Goal: Task Accomplishment & Management: Complete application form

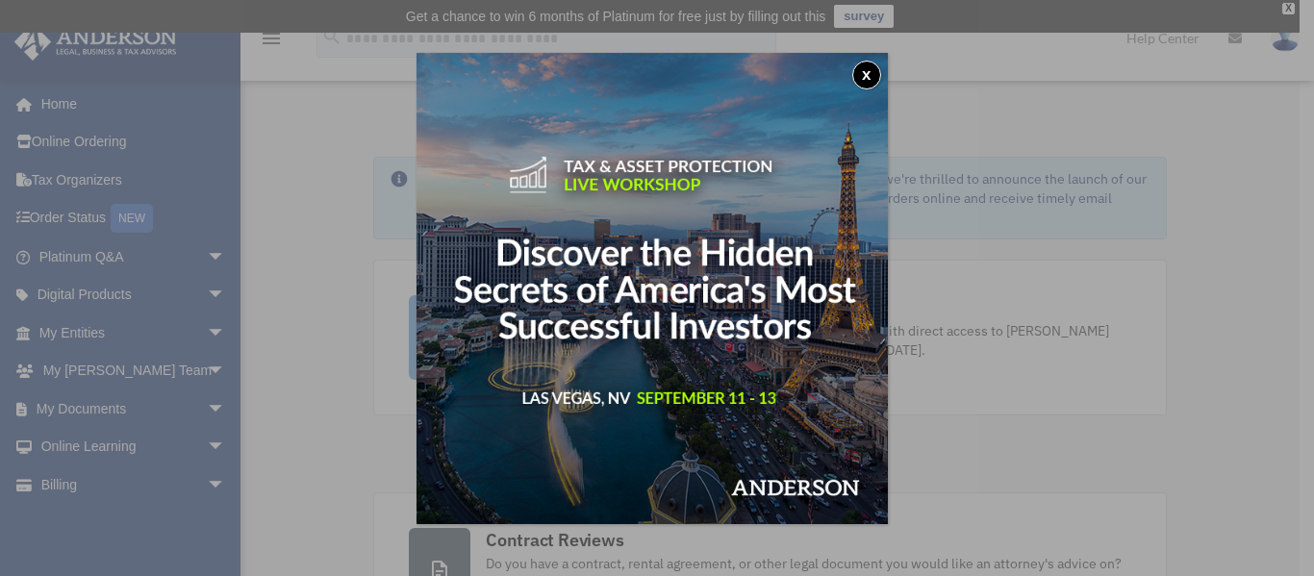
click at [868, 73] on button "x" at bounding box center [866, 75] width 29 height 29
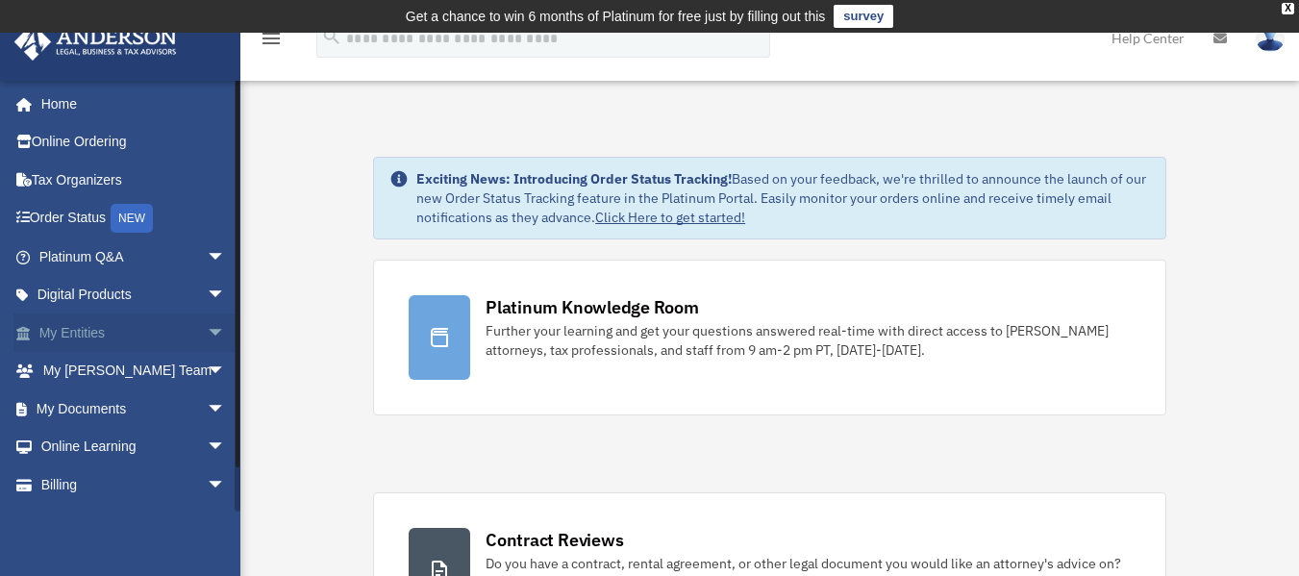
click at [94, 327] on link "My Entities arrow_drop_down" at bounding box center [133, 332] width 241 height 38
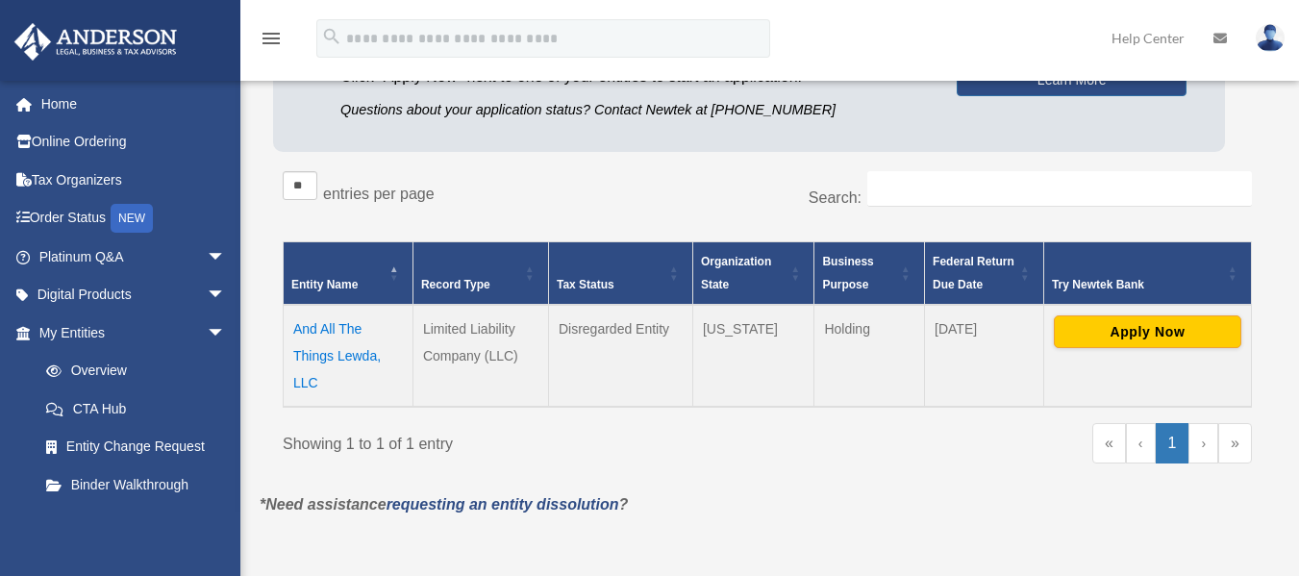
scroll to position [268, 0]
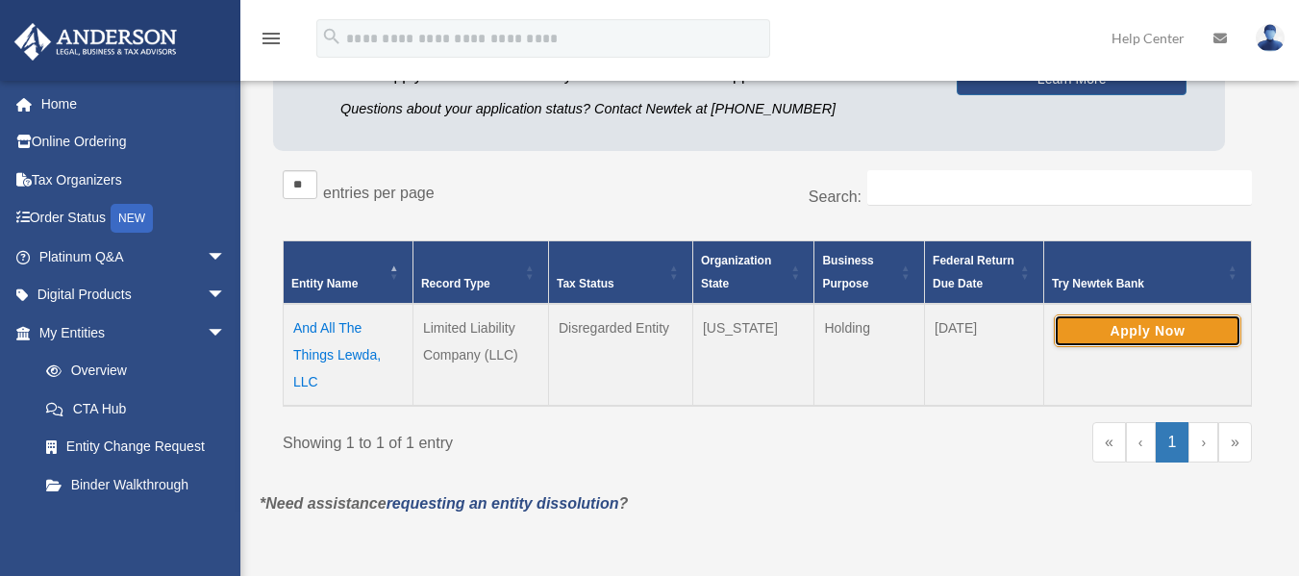
click at [1149, 332] on button "Apply Now" at bounding box center [1148, 330] width 188 height 33
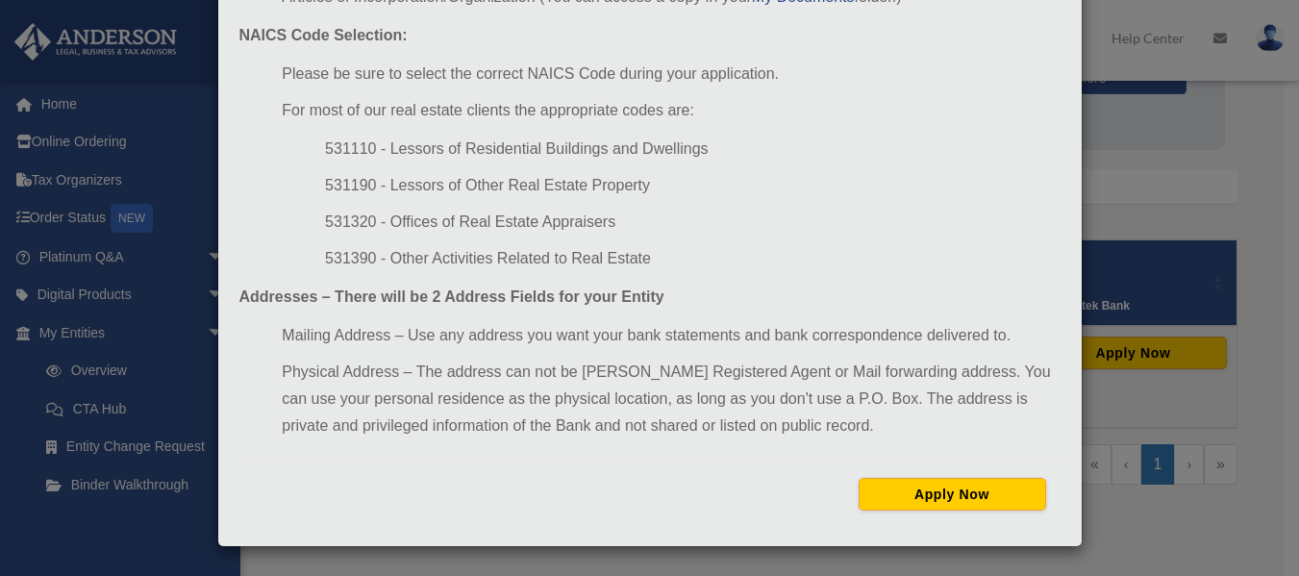
scroll to position [352, 0]
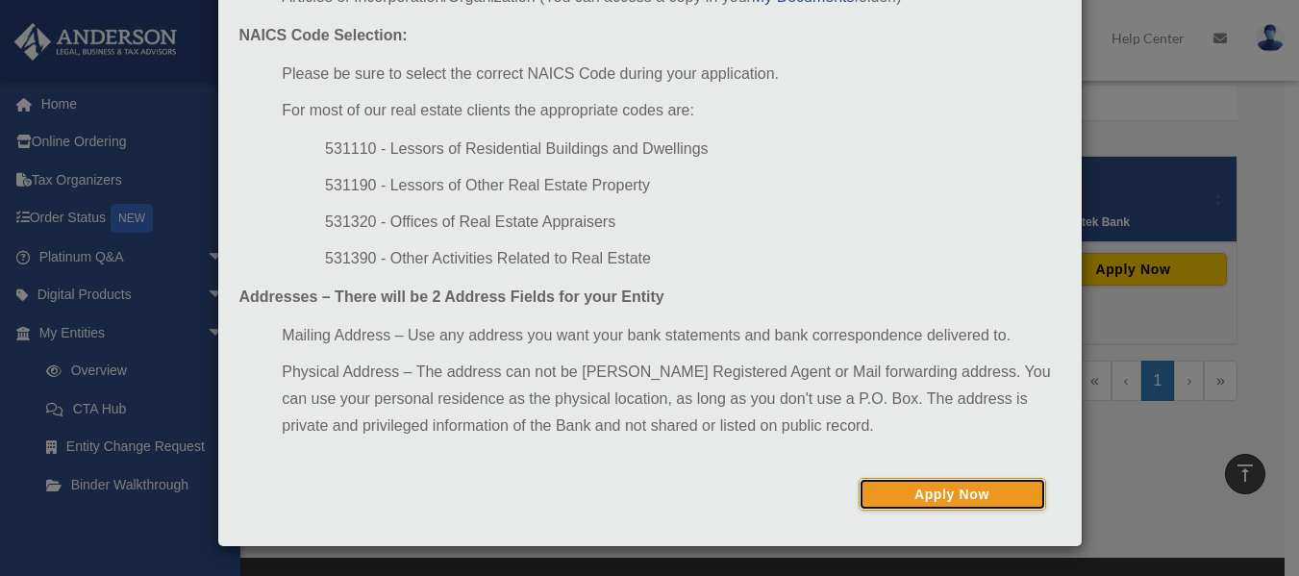
click at [950, 487] on button "Apply Now" at bounding box center [953, 494] width 188 height 33
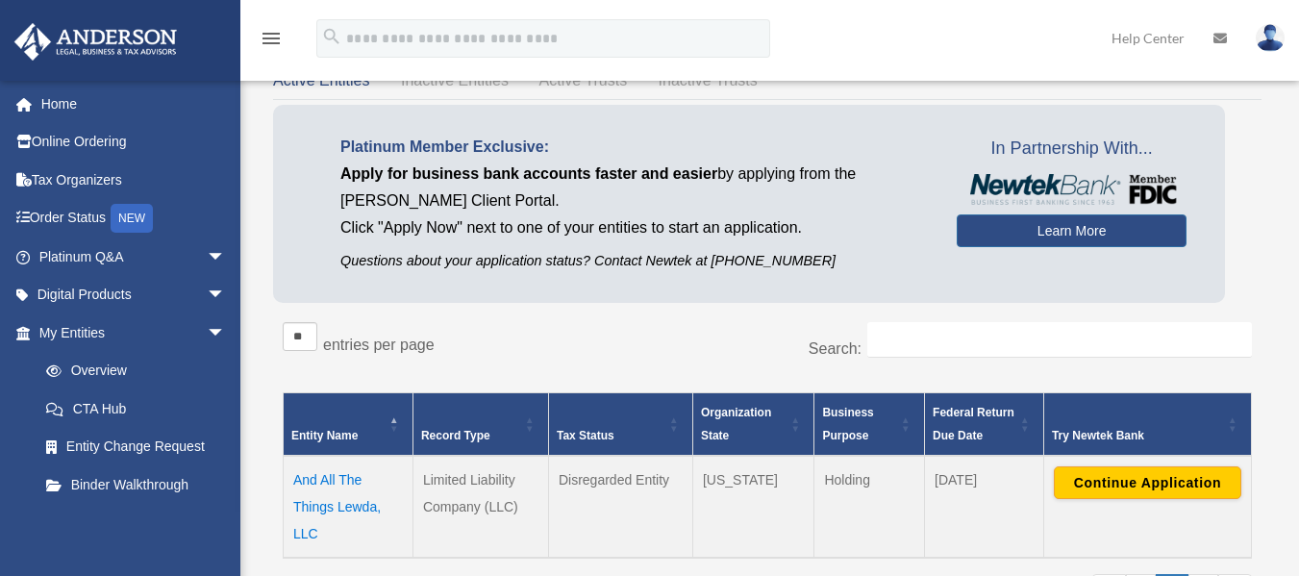
scroll to position [115, 0]
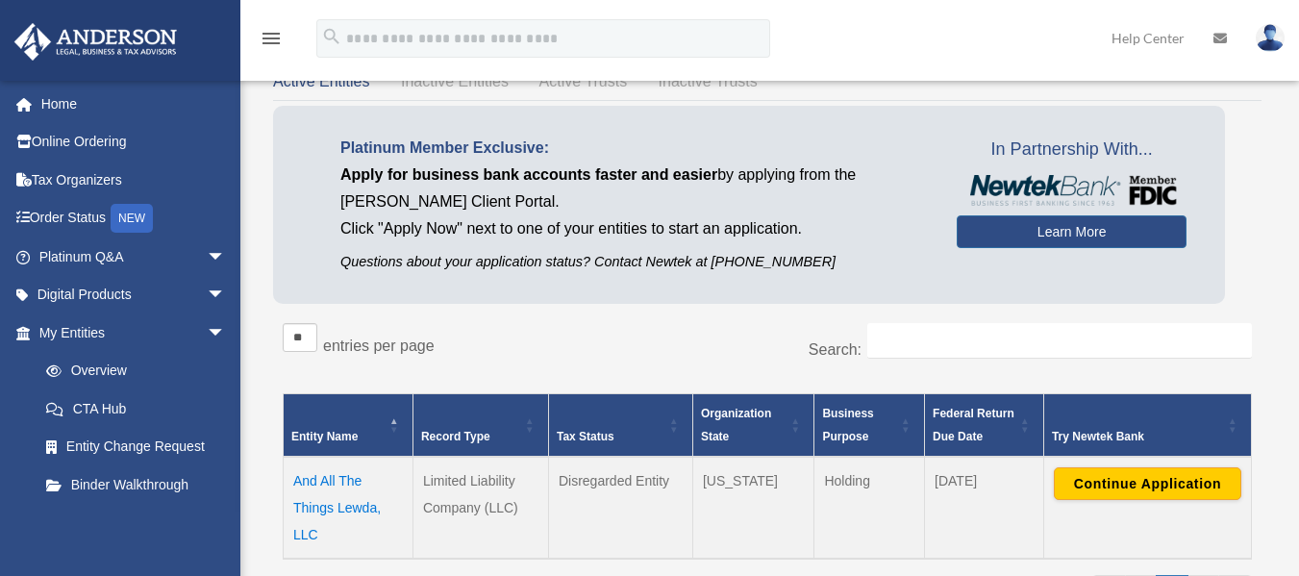
click at [921, 364] on div "Search:" at bounding box center [1017, 351] width 470 height 56
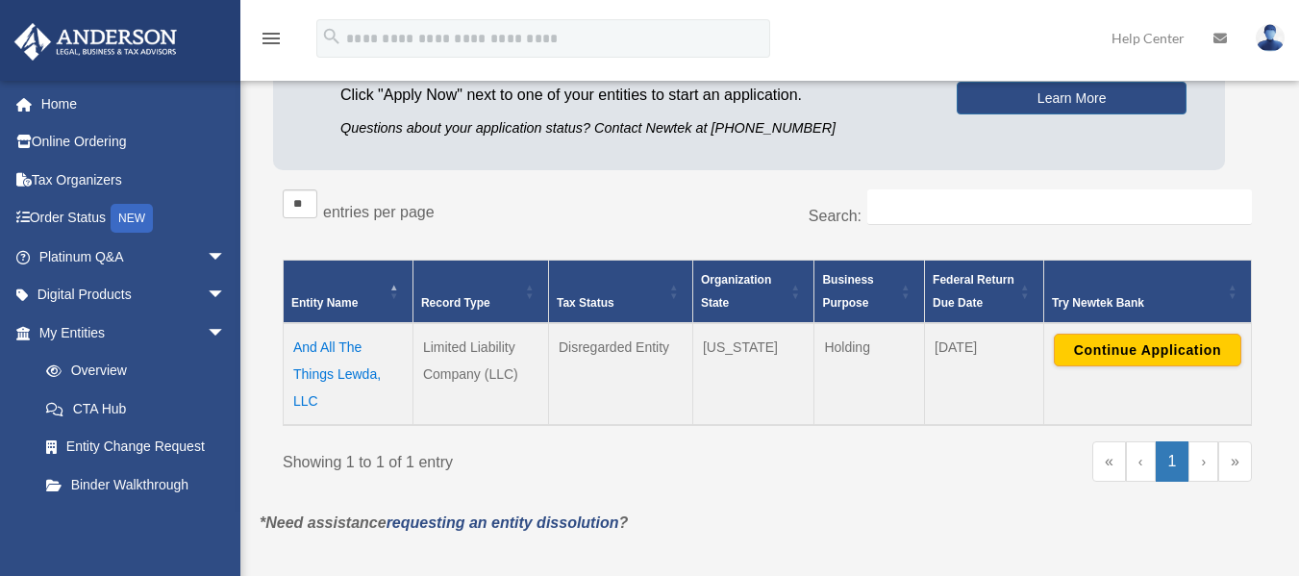
scroll to position [251, 0]
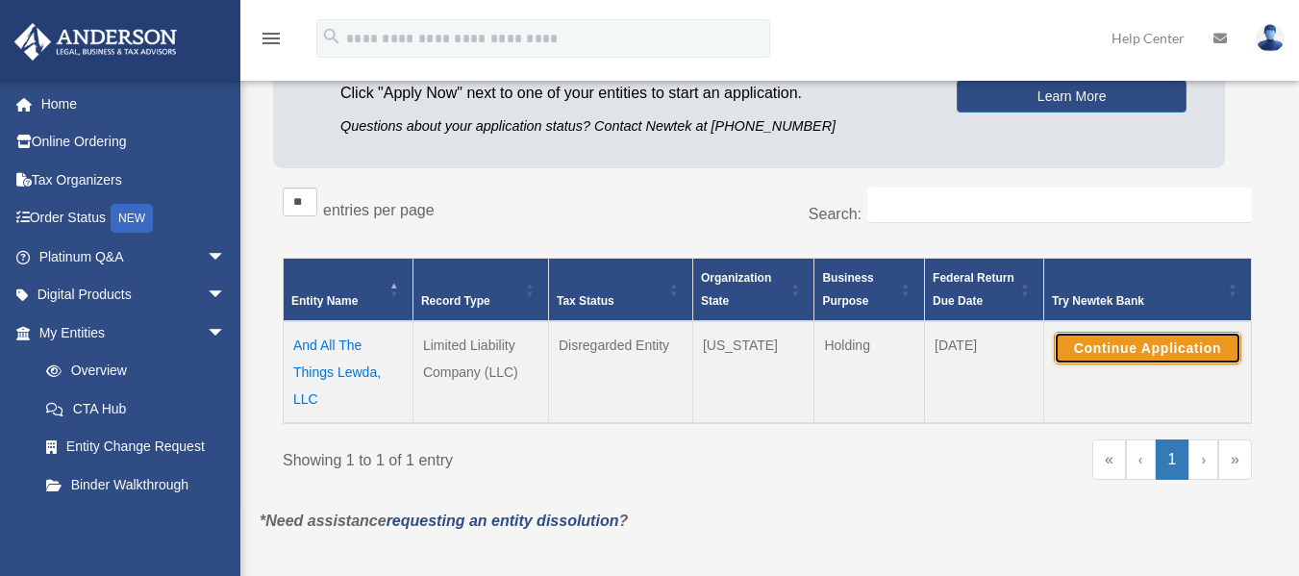
click at [1122, 347] on button "Continue Application" at bounding box center [1148, 348] width 188 height 33
